Goal: Information Seeking & Learning: Compare options

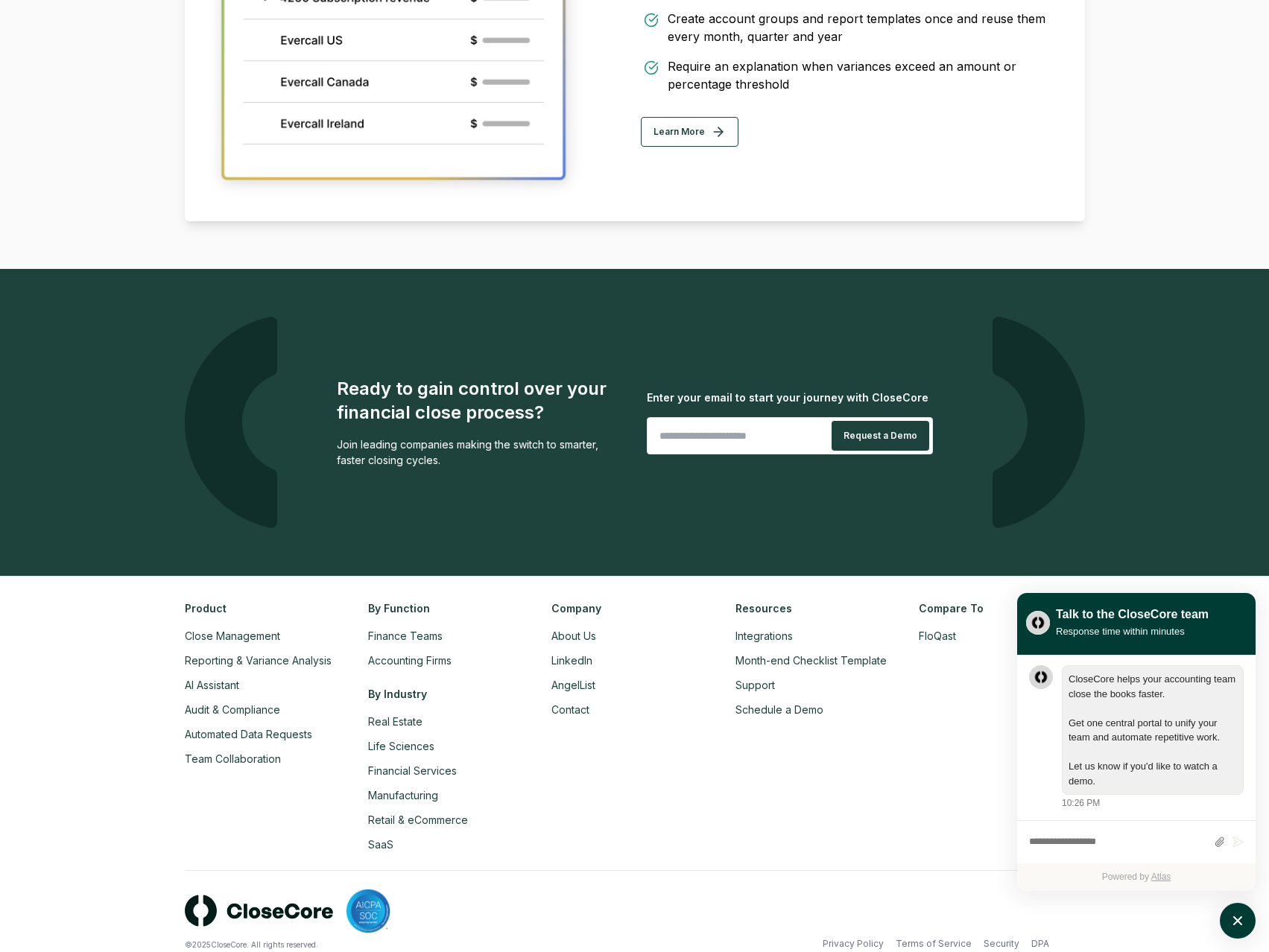
scroll to position [3004, 0]
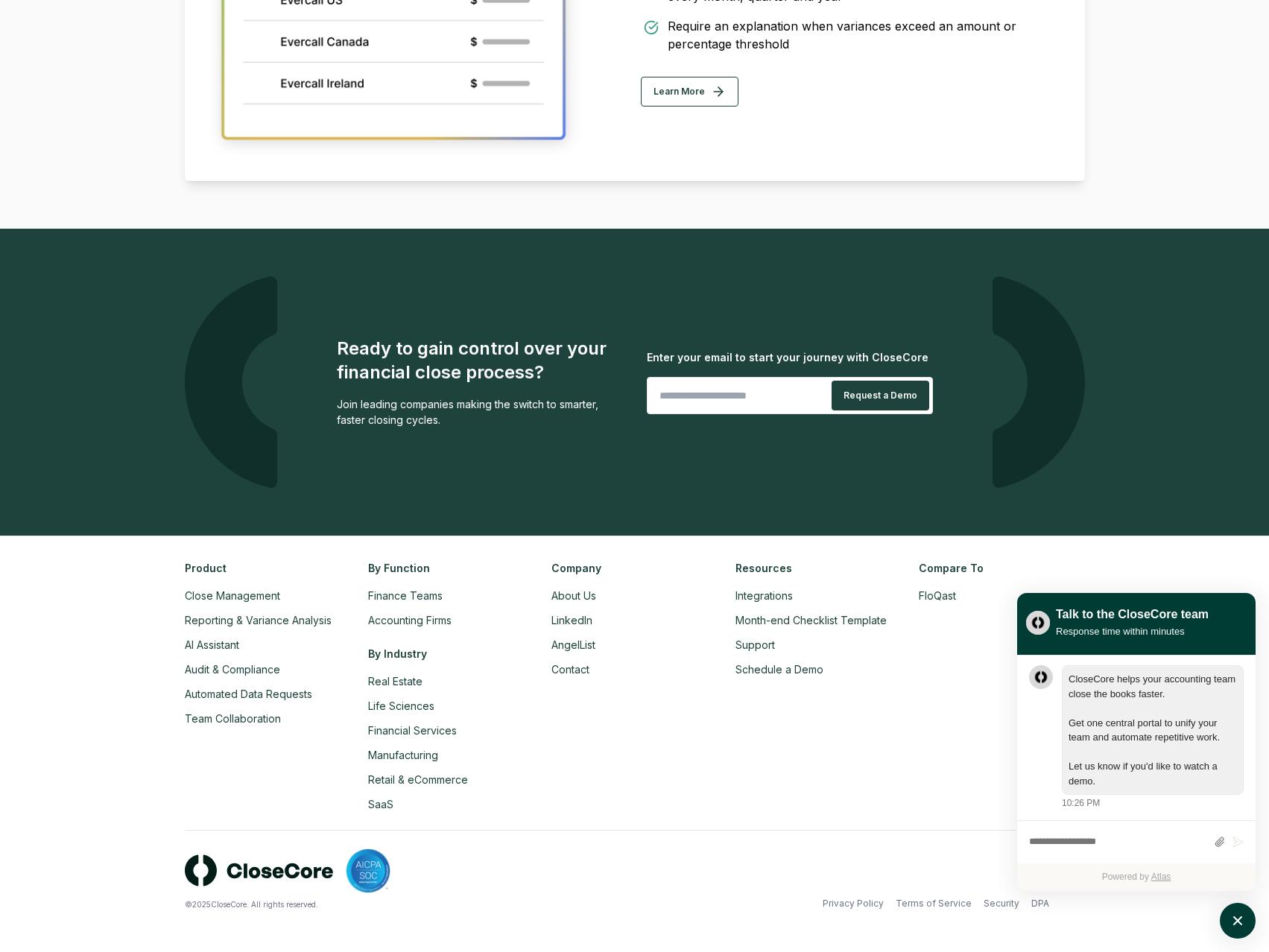
drag, startPoint x: 1159, startPoint y: 424, endPoint x: 1094, endPoint y: 567, distance: 157.1
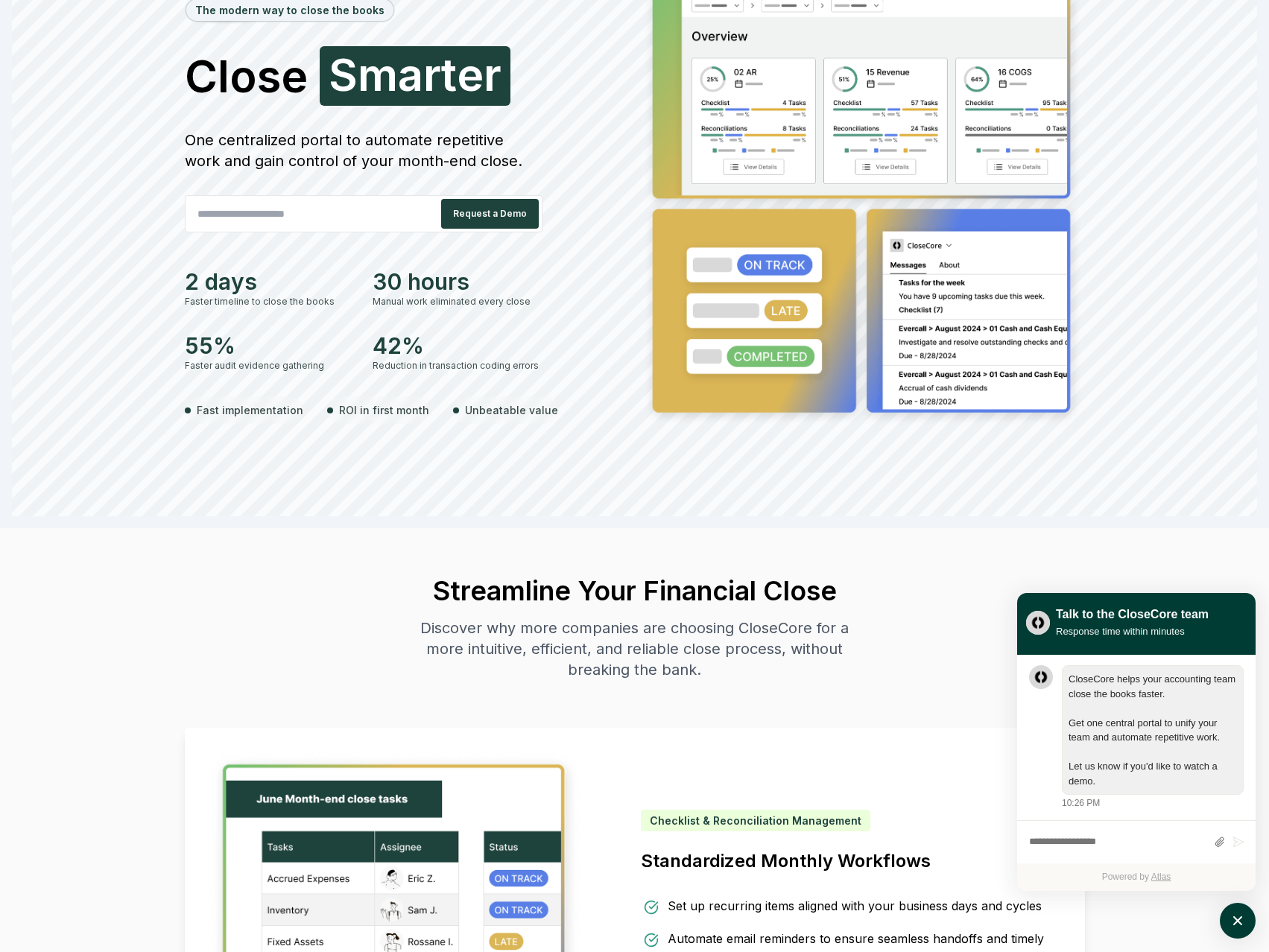
scroll to position [0, 0]
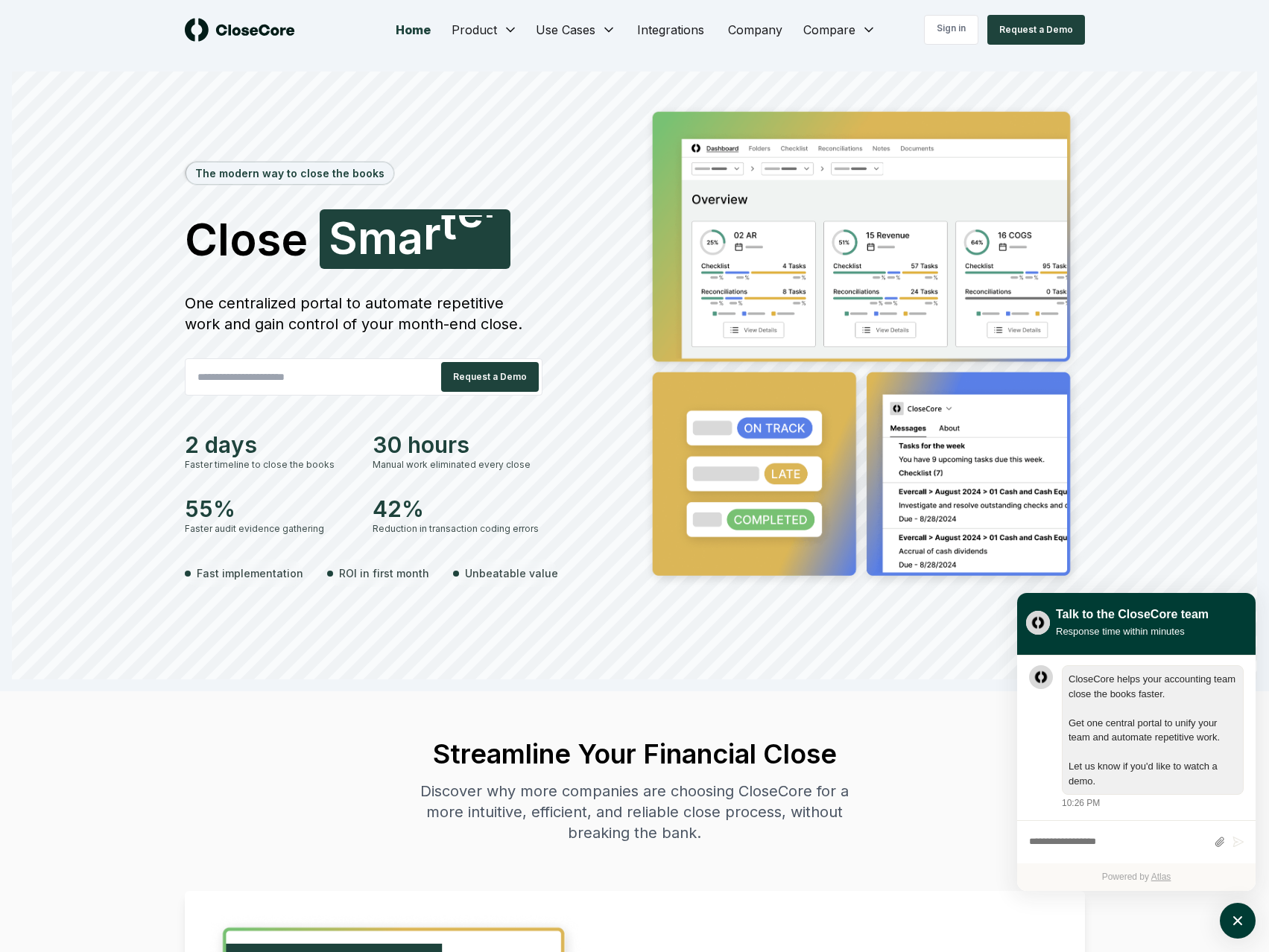
drag, startPoint x: 1193, startPoint y: 551, endPoint x: 1175, endPoint y: 205, distance: 346.5
drag, startPoint x: 102, startPoint y: 563, endPoint x: 82, endPoint y: 564, distance: 20.0
drag, startPoint x: 82, startPoint y: 564, endPoint x: 49, endPoint y: 521, distance: 54.2
click at [49, 521] on div "The modern way to close the books Close Smarter F a s t e r One centralized por…" at bounding box center [634, 389] width 1244 height 578
drag, startPoint x: 344, startPoint y: 245, endPoint x: 589, endPoint y: 253, distance: 245.1
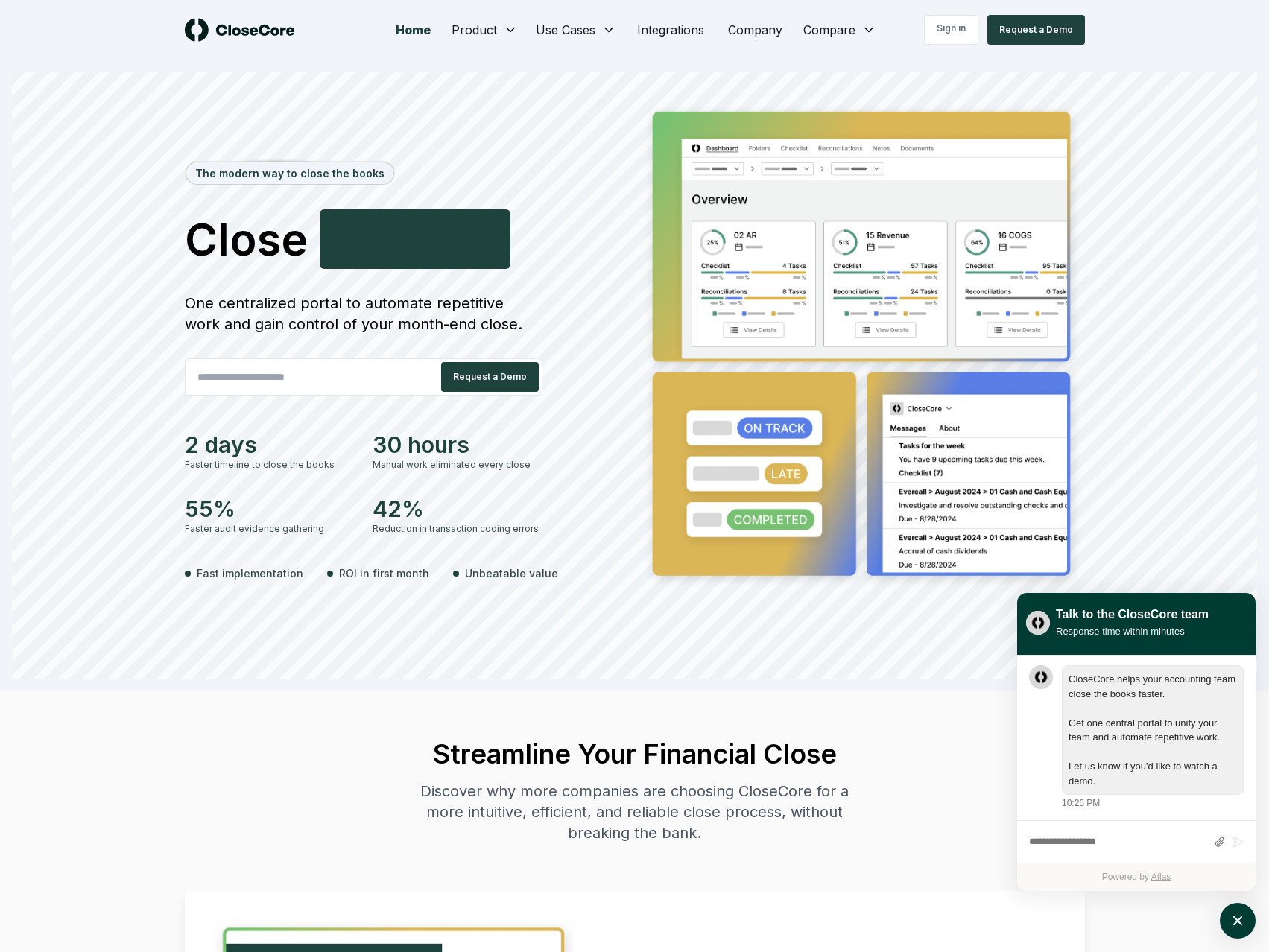
click at [589, 253] on h1 "Close Accurately S [PERSON_NAME]" at bounding box center [407, 238] width 444 height 60
drag, startPoint x: 1073, startPoint y: 428, endPoint x: 995, endPoint y: 236, distance: 207.2
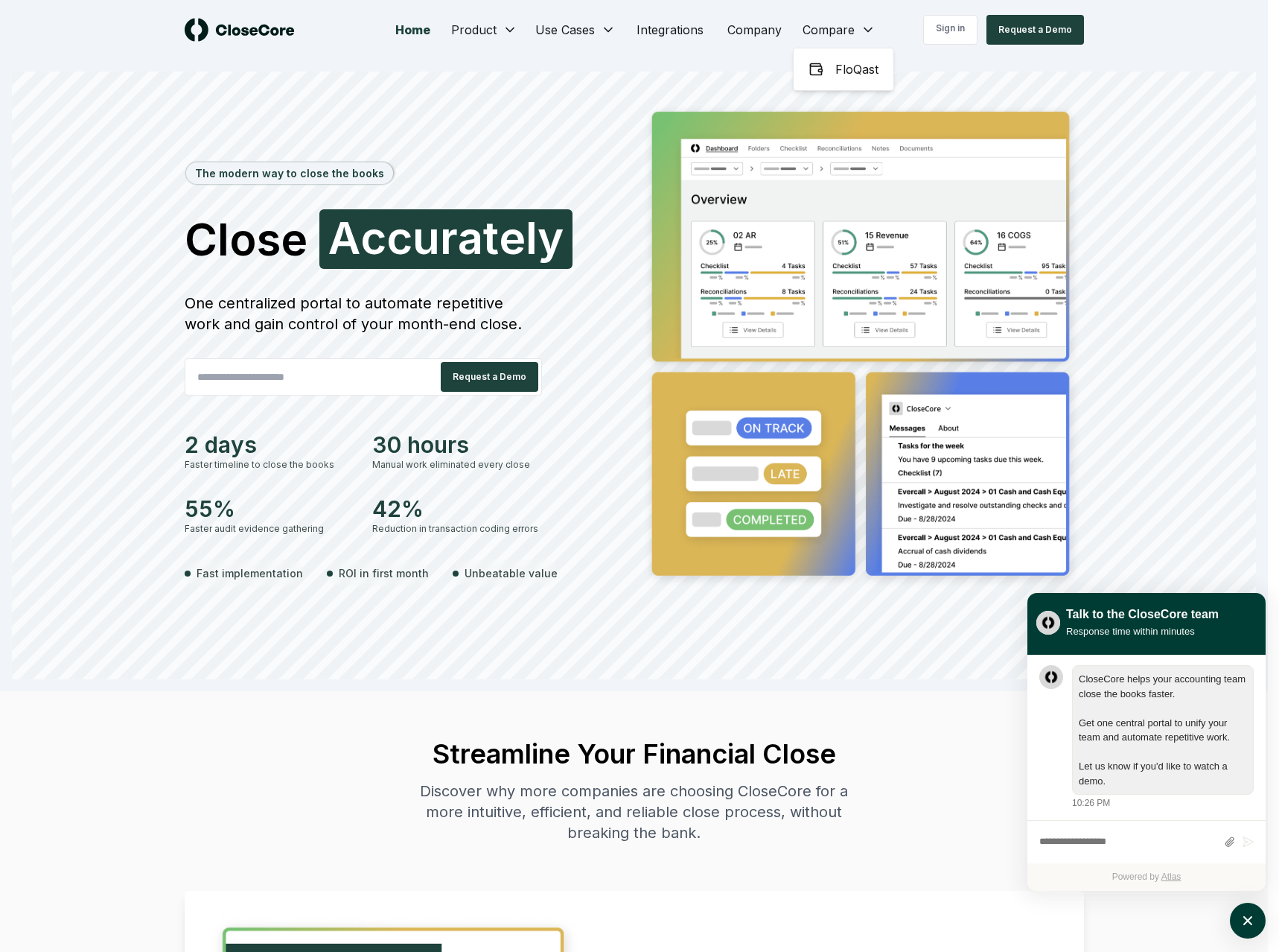
click at [847, 72] on span "FloQast" at bounding box center [857, 69] width 43 height 18
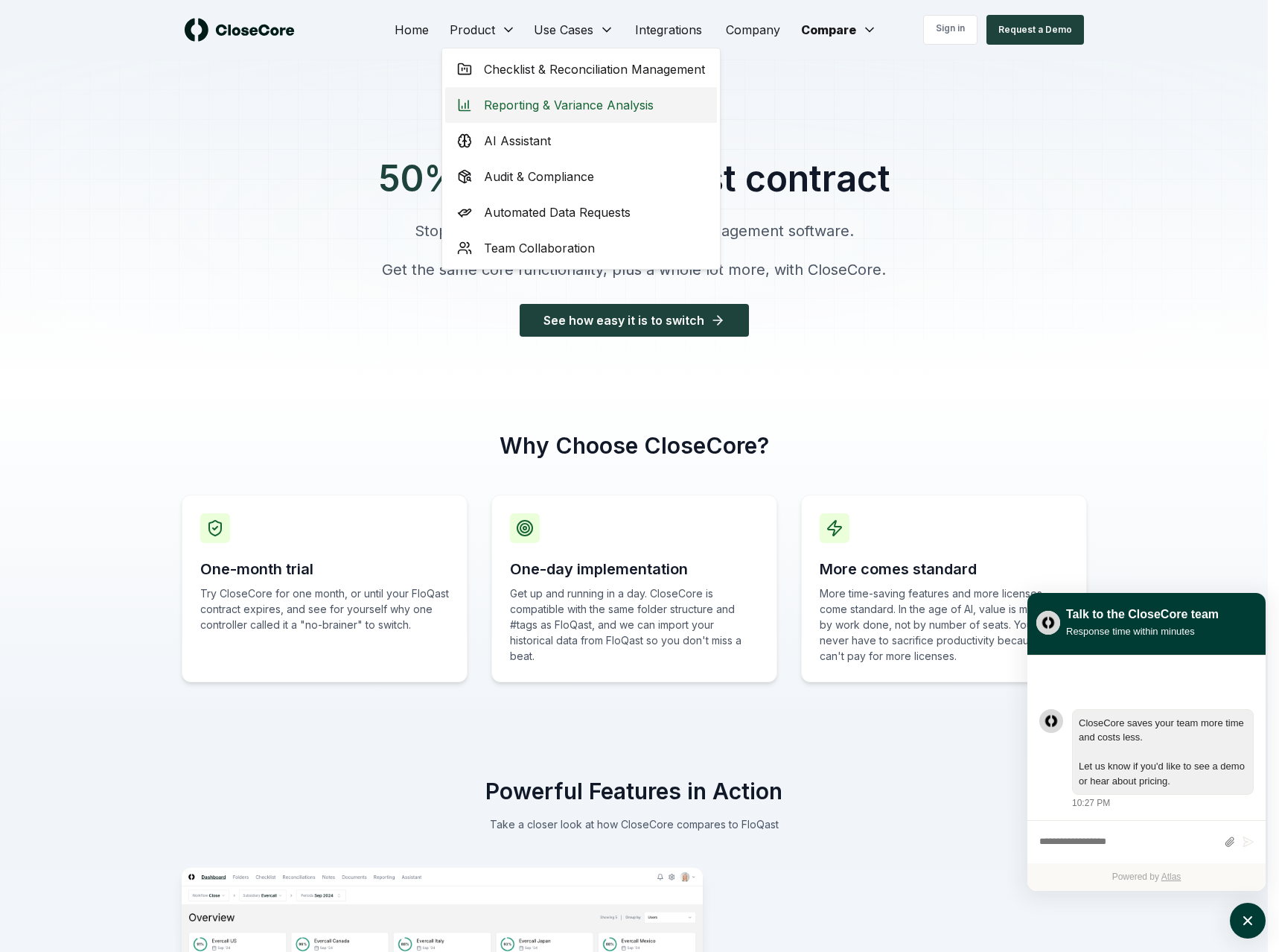
click at [570, 105] on span "Reporting & Variance Analysis" at bounding box center [569, 105] width 170 height 18
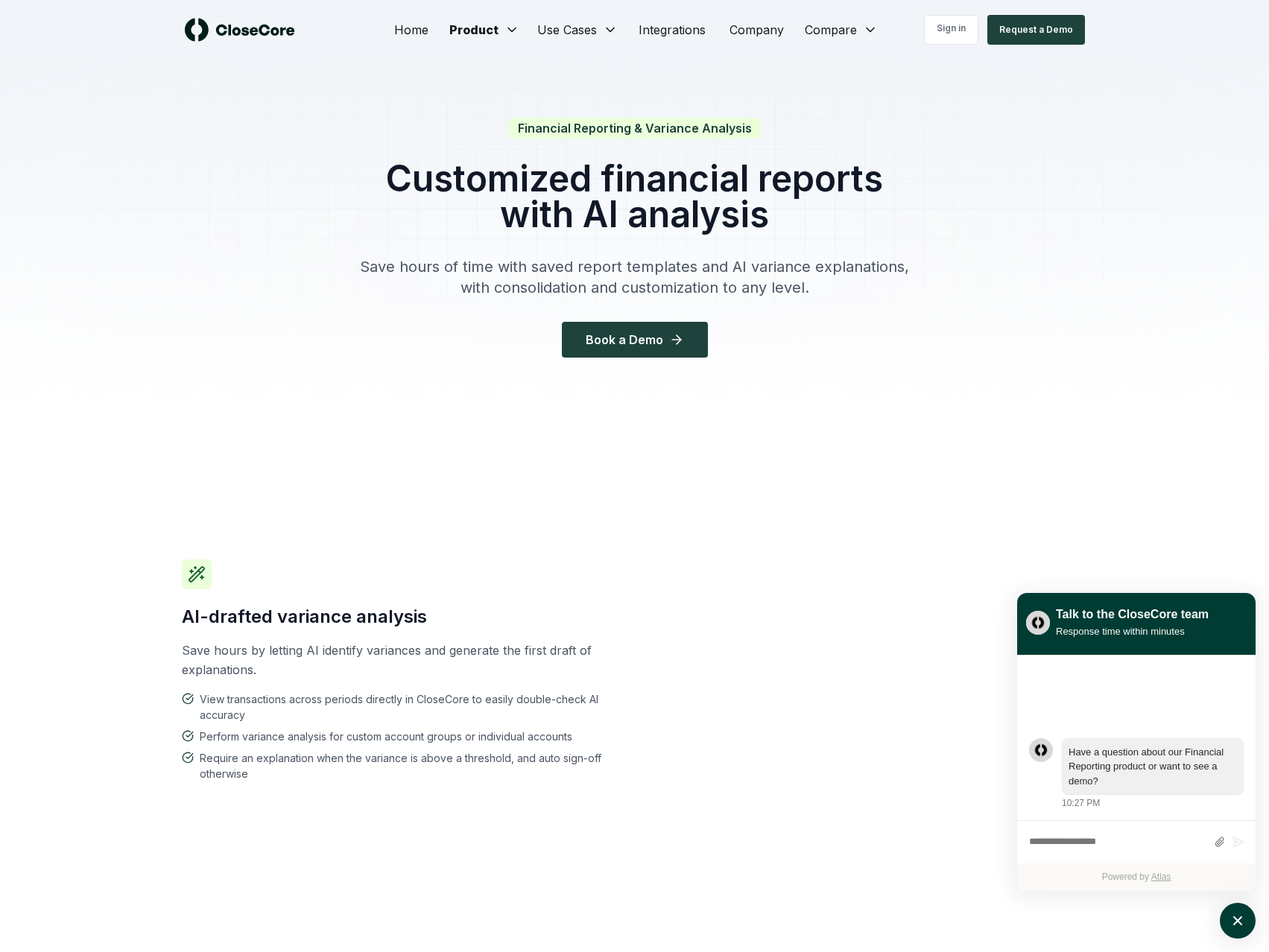
drag, startPoint x: 929, startPoint y: 770, endPoint x: 1055, endPoint y: 412, distance: 379.5
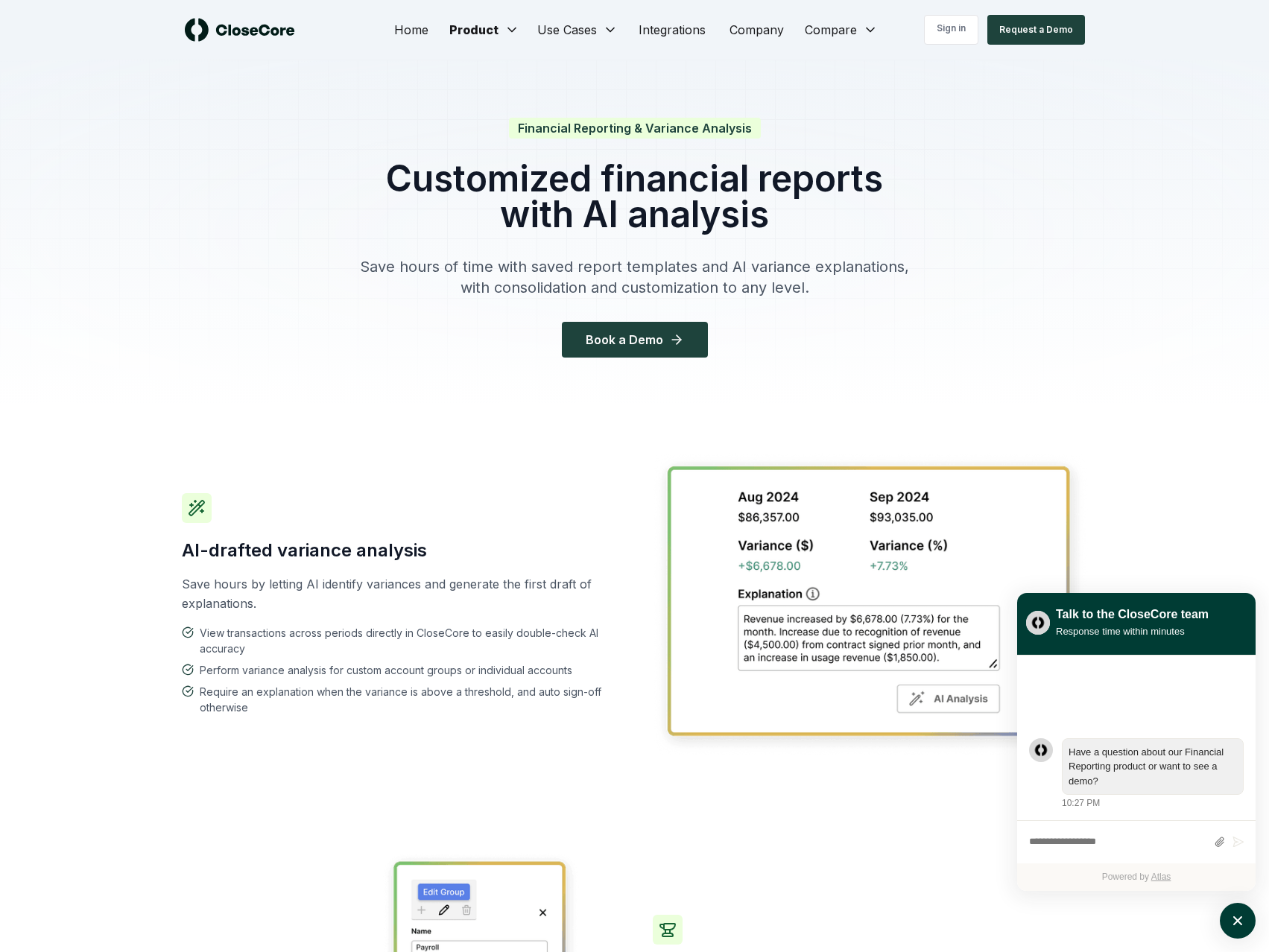
click at [250, 17] on div "Home Product Use Cases Integrations Company Compare Sign in Request a Demo" at bounding box center [634, 29] width 1043 height 60
click at [285, 41] on img at bounding box center [239, 29] width 111 height 24
